Goal: Communication & Community: Answer question/provide support

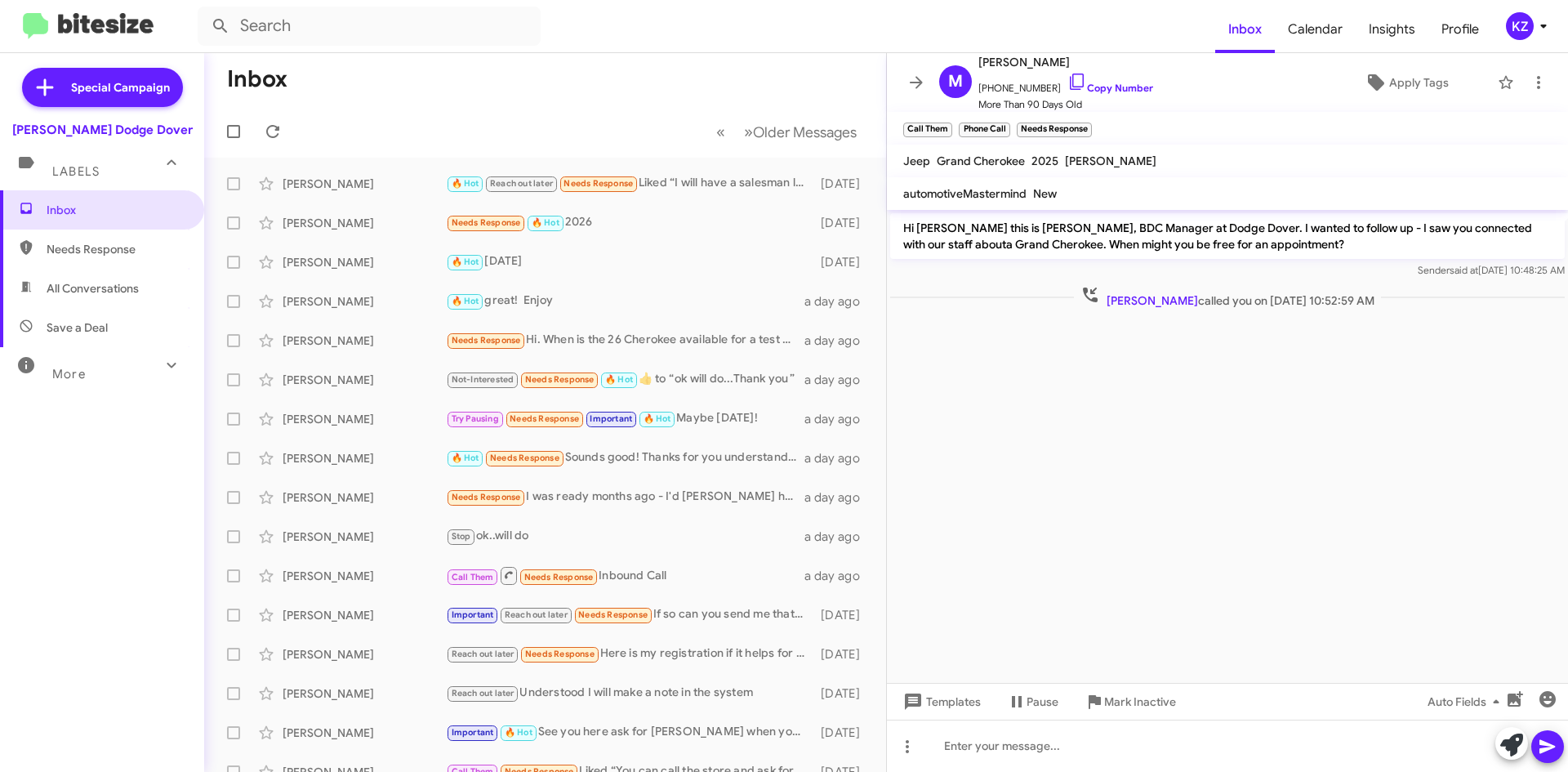
click at [897, 75] on mat-toolbar "M Mary Kornas +19736159996 Copy Number More Than 90 Days Old Apply Tags" at bounding box center [1227, 82] width 681 height 59
click at [910, 79] on icon at bounding box center [915, 82] width 19 height 19
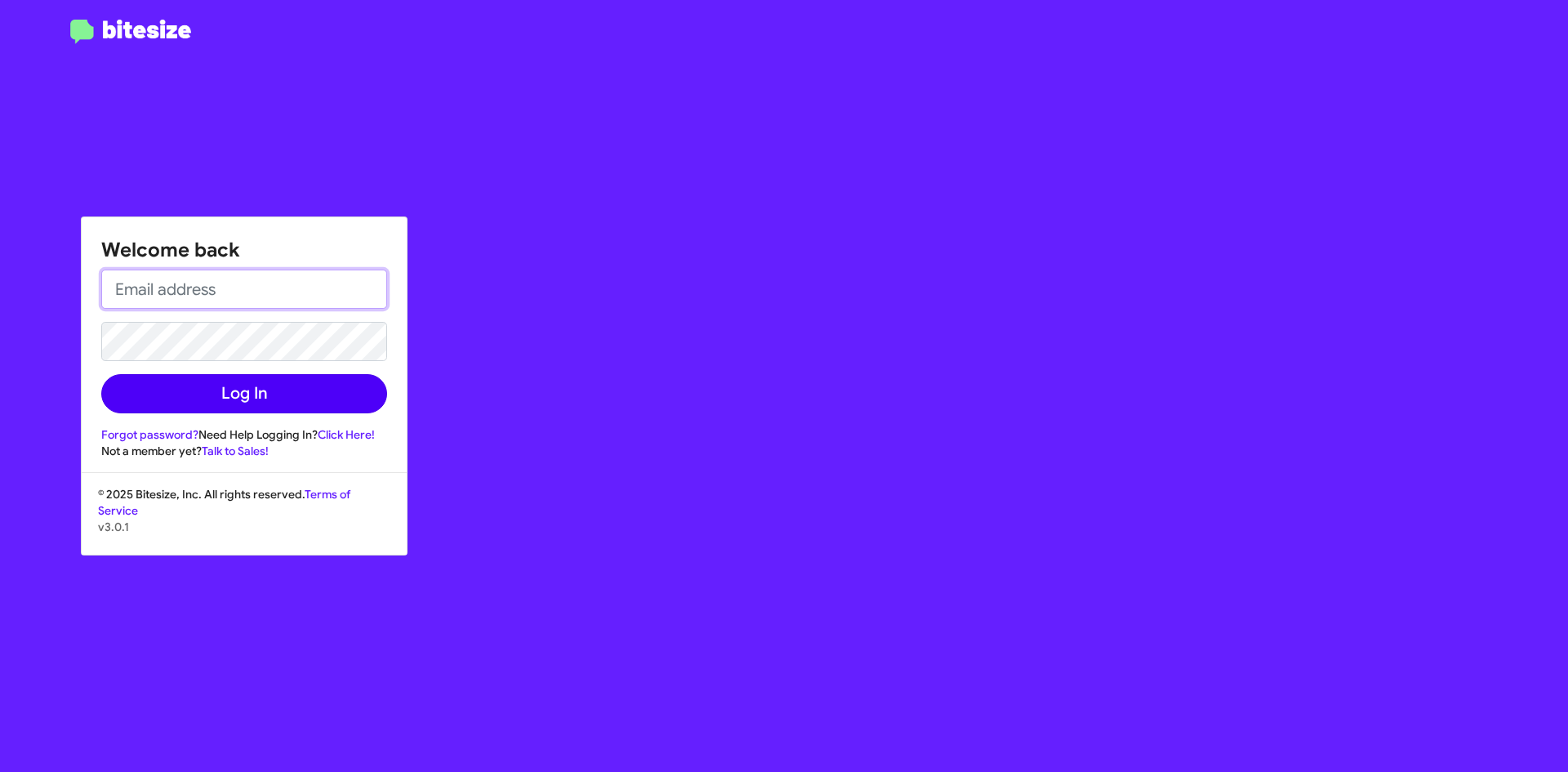
type input "[EMAIL_ADDRESS][DOMAIN_NAME]"
click at [195, 397] on button "Log In" at bounding box center [244, 394] width 286 height 39
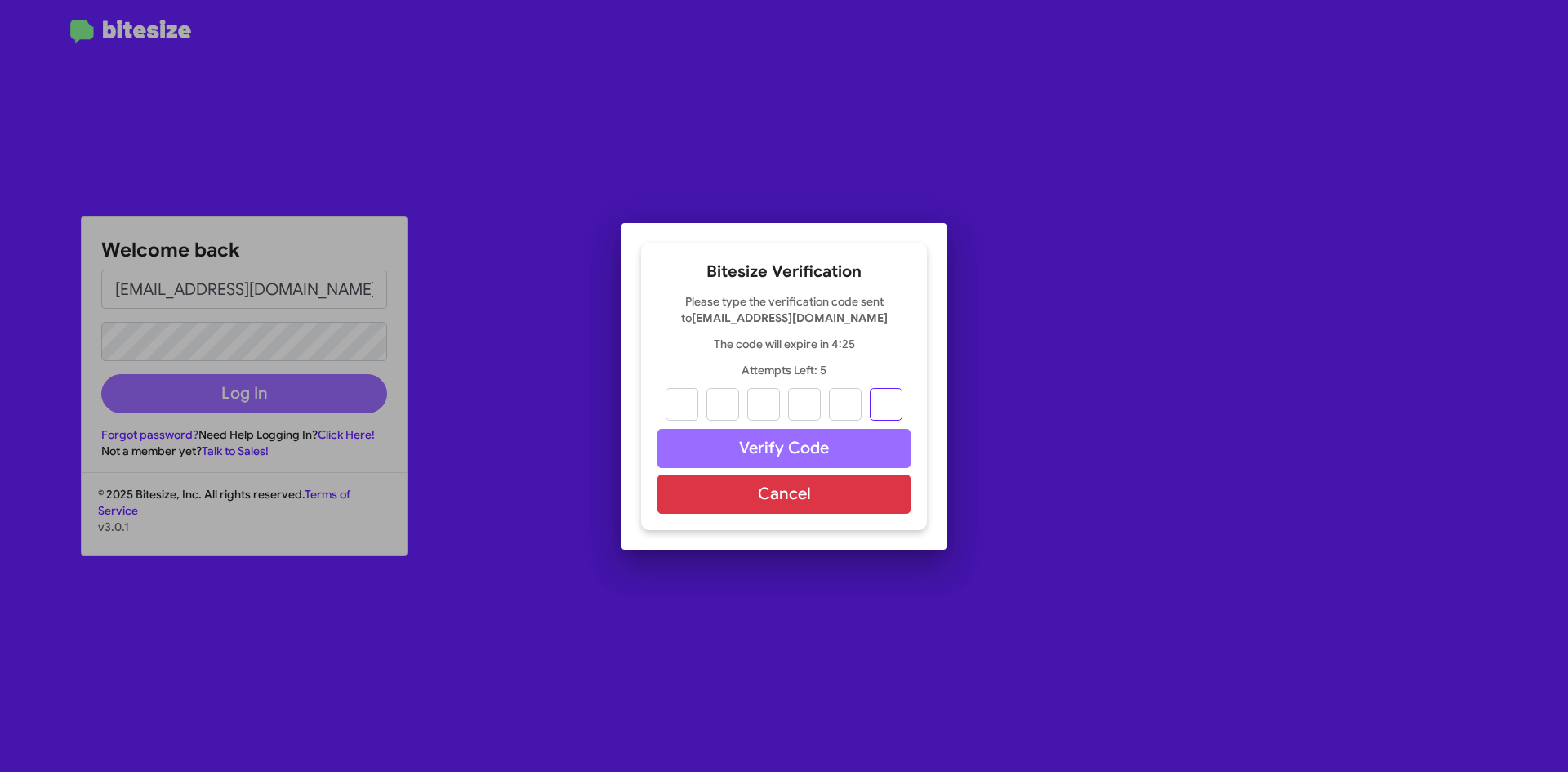
paste input "1"
type input "4"
type input "6"
type input "3"
type input "0"
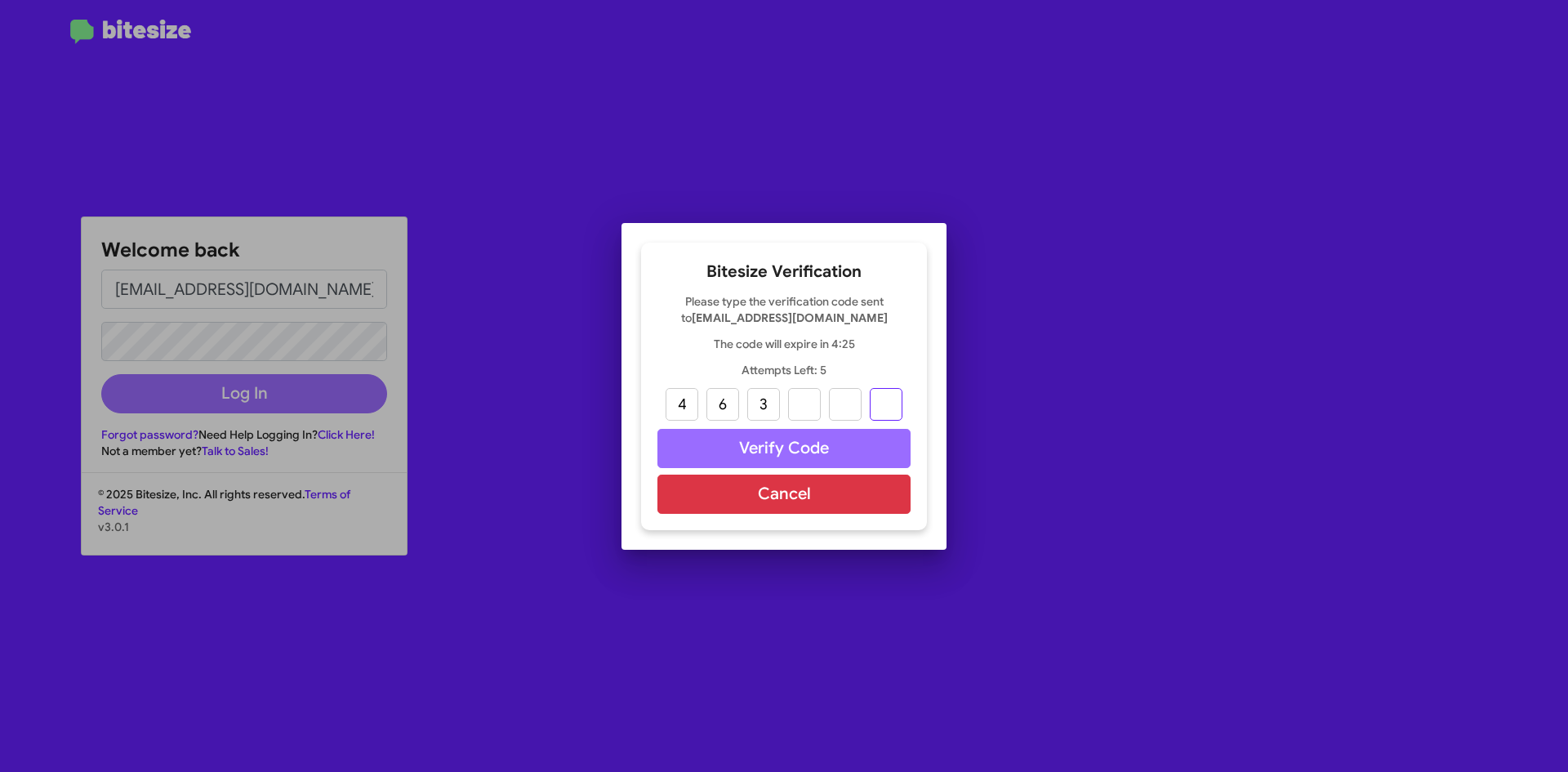
type input "7"
type input "1"
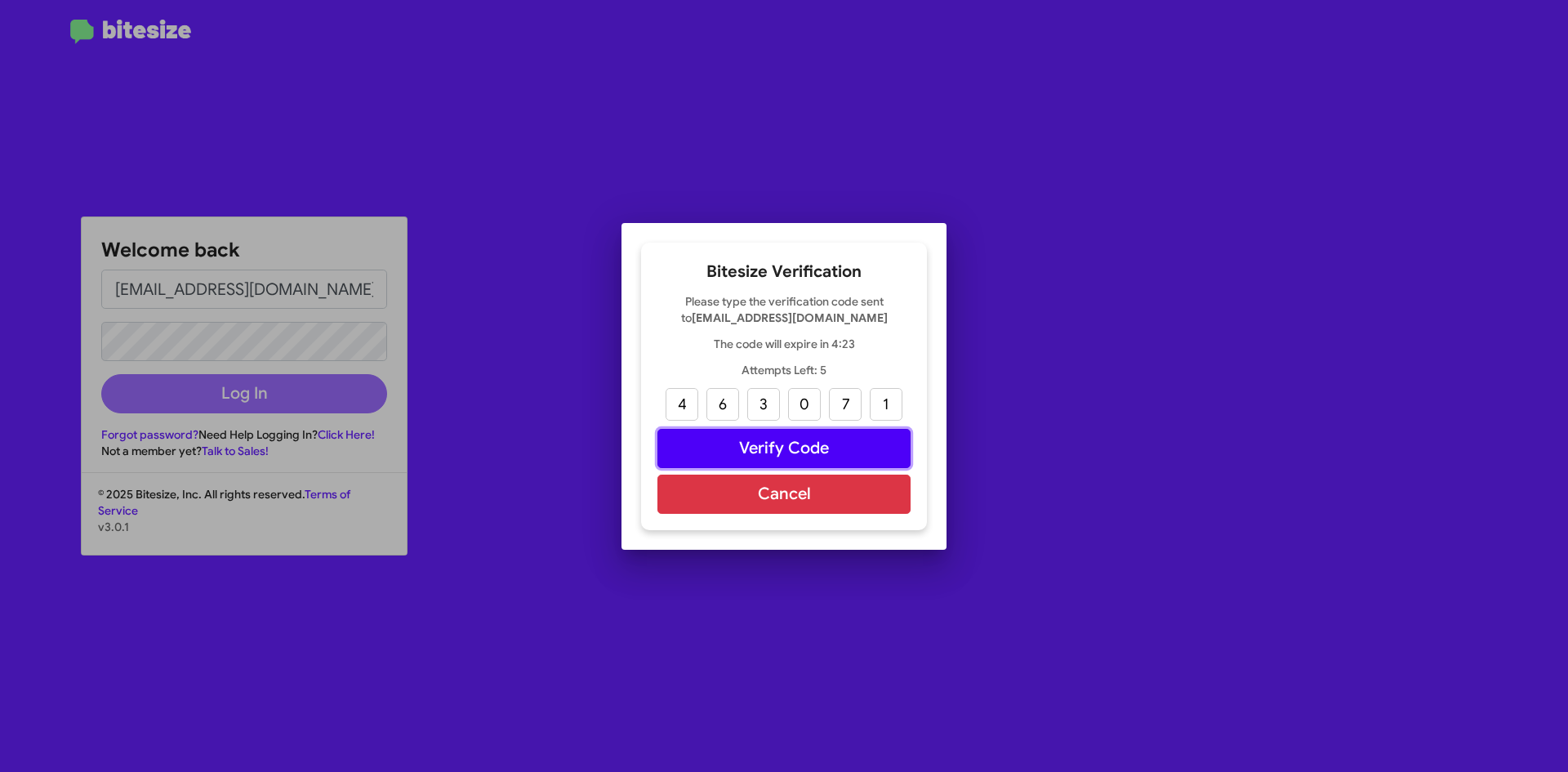
click at [783, 454] on button "Verify Code" at bounding box center [784, 448] width 254 height 39
